Goal: Check status: Check status

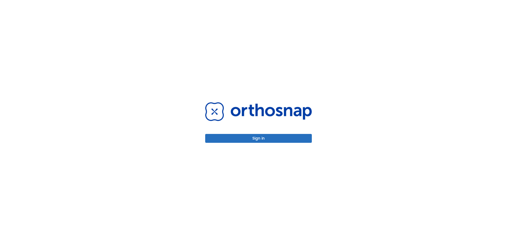
click at [252, 141] on button "Sign in" at bounding box center [258, 138] width 107 height 9
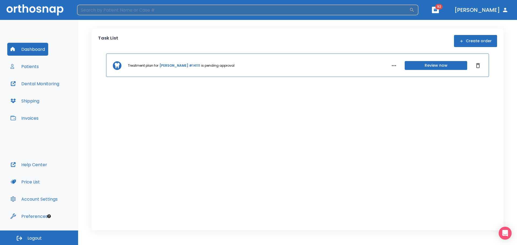
click at [159, 10] on input "search" at bounding box center [243, 10] width 332 height 11
click at [30, 68] on button "Patients" at bounding box center [24, 66] width 35 height 13
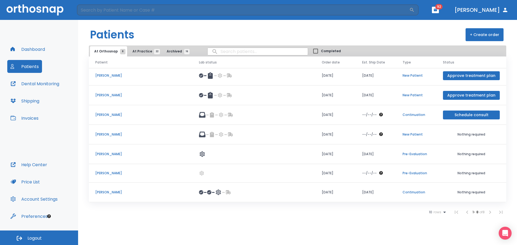
scroll to position [22, 0]
click at [137, 50] on span "At Practice 22" at bounding box center [144, 51] width 24 height 5
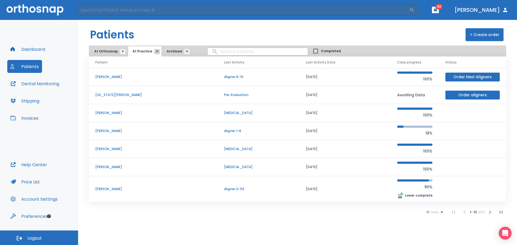
click at [114, 72] on td "[PERSON_NAME]" at bounding box center [153, 77] width 129 height 18
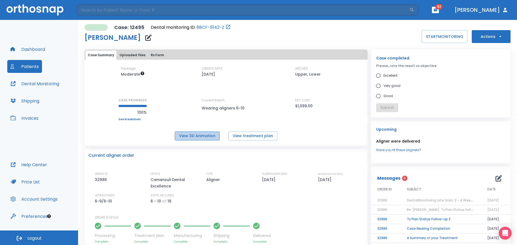
click at [207, 136] on button "View 3D Animation" at bounding box center [197, 136] width 45 height 9
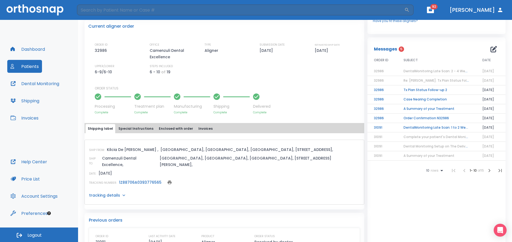
scroll to position [128, 0]
click at [438, 70] on span "DentalMonitoring Late Scan: 2 - 4 Weeks Notification" at bounding box center [447, 72] width 88 height 5
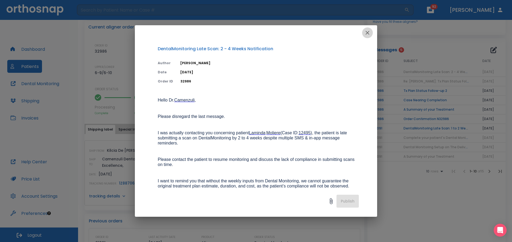
click at [367, 33] on icon "button" at bounding box center [367, 33] width 4 height 4
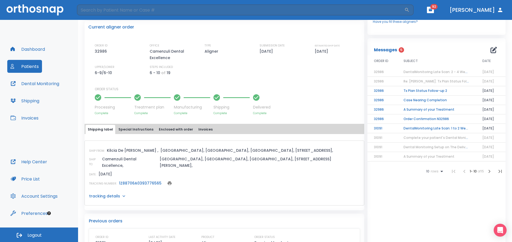
click at [416, 90] on td "Tx Plan Status Follow-up 2" at bounding box center [436, 90] width 79 height 9
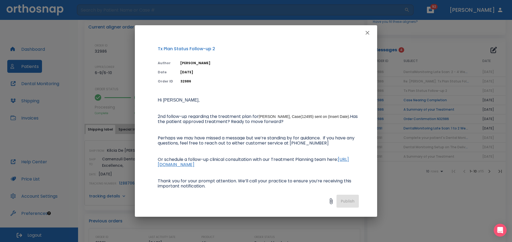
click at [368, 33] on icon "button" at bounding box center [367, 33] width 4 height 4
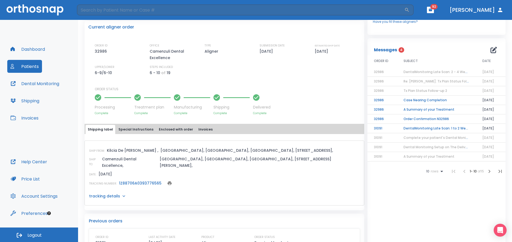
click at [416, 70] on span "DentalMonitoring Late Scan: 2 - 4 Weeks Notification" at bounding box center [447, 72] width 88 height 5
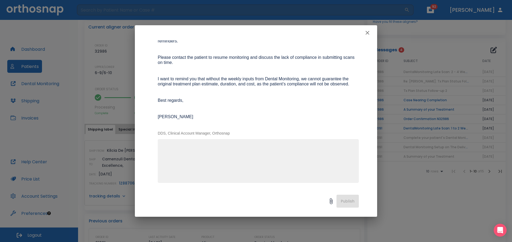
scroll to position [0, 0]
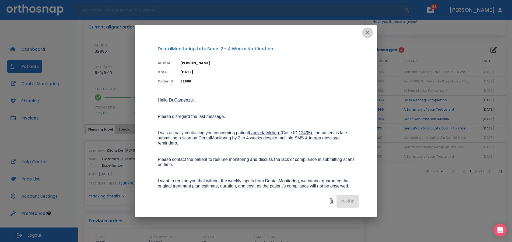
click at [366, 31] on icon "button" at bounding box center [367, 33] width 6 height 6
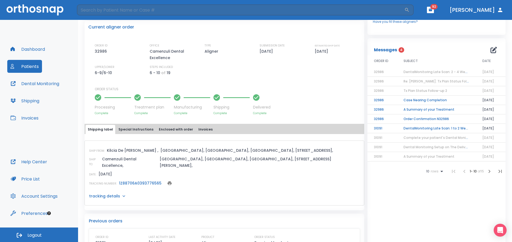
click at [49, 82] on button "Dental Monitoring" at bounding box center [34, 83] width 55 height 13
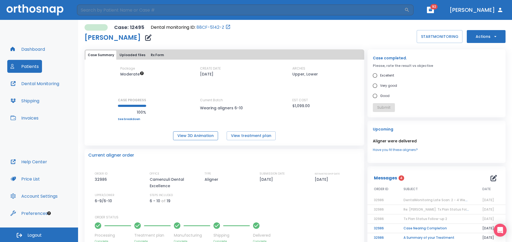
click at [205, 137] on button "View 3D Animation" at bounding box center [195, 136] width 45 height 9
